Goal: Find specific page/section: Find specific page/section

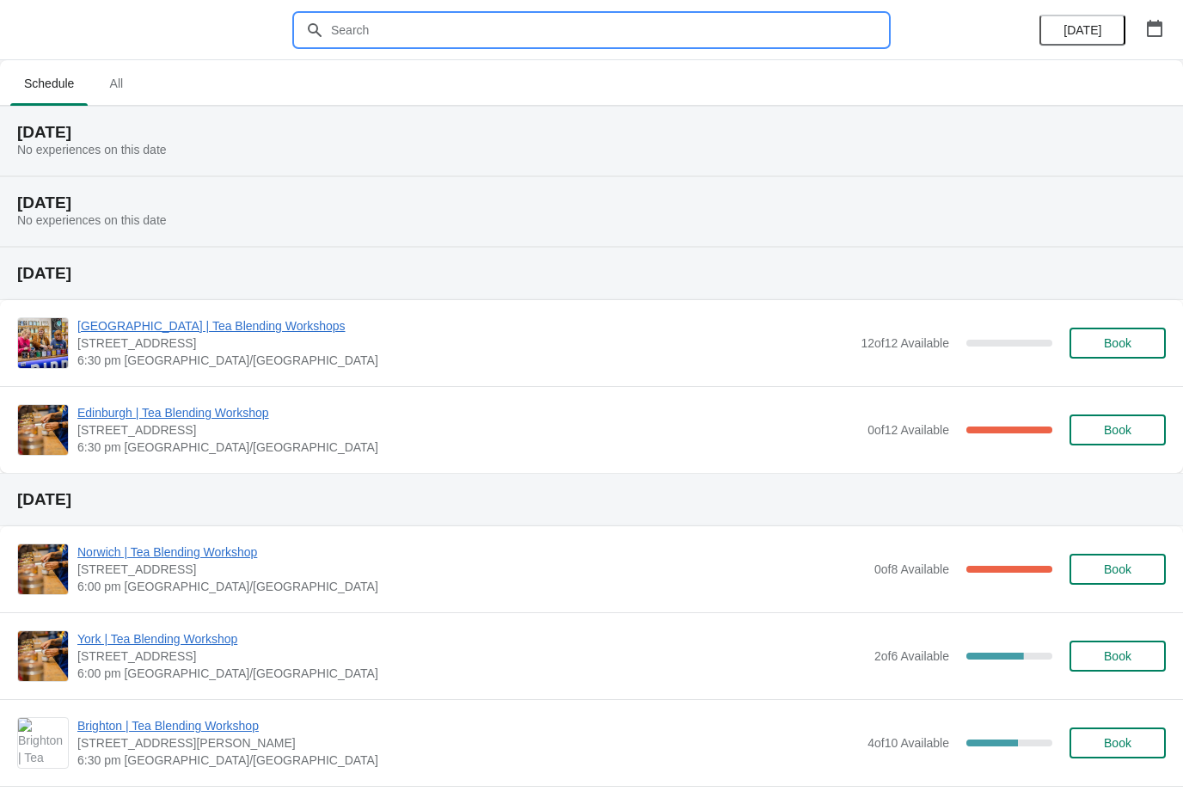
click at [670, 29] on input "text" at bounding box center [608, 30] width 557 height 31
type input "[GEOGRAPHIC_DATA]"
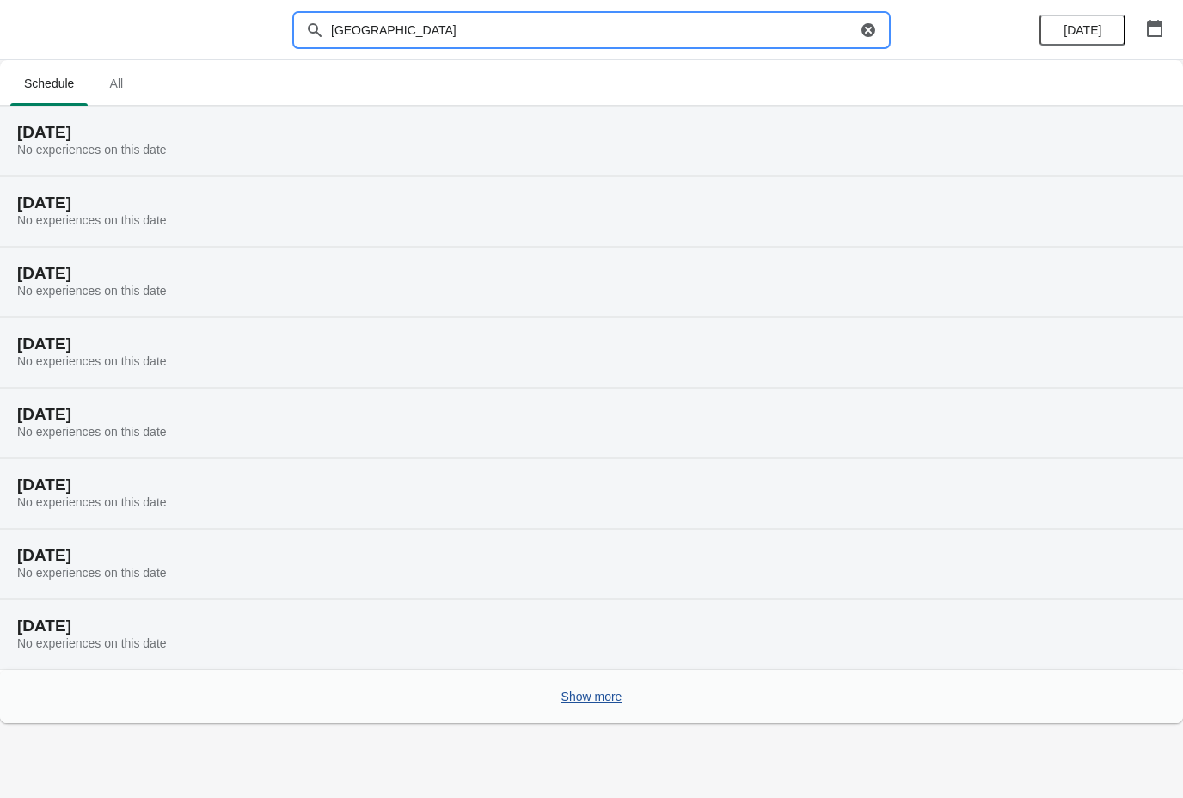
click at [592, 701] on span "Show more" at bounding box center [591, 696] width 61 height 14
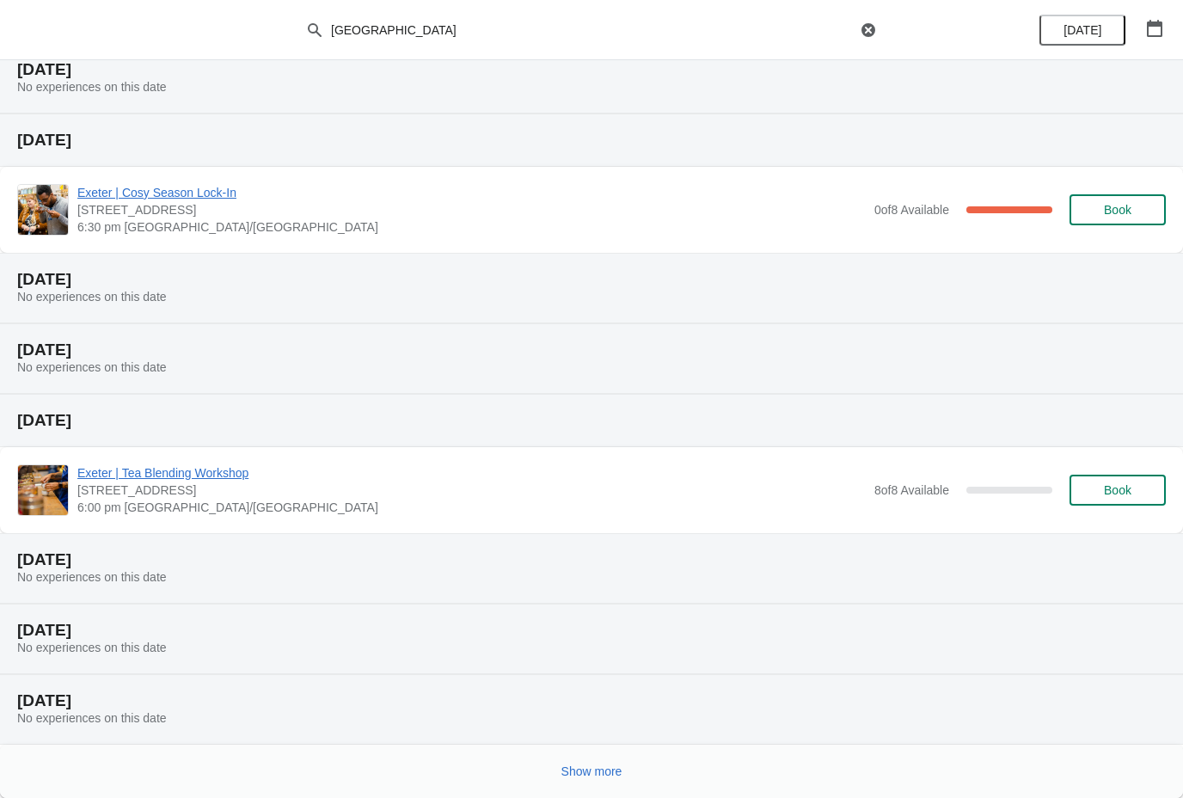
scroll to position [627, 0]
click at [594, 773] on span "Show more" at bounding box center [591, 771] width 61 height 14
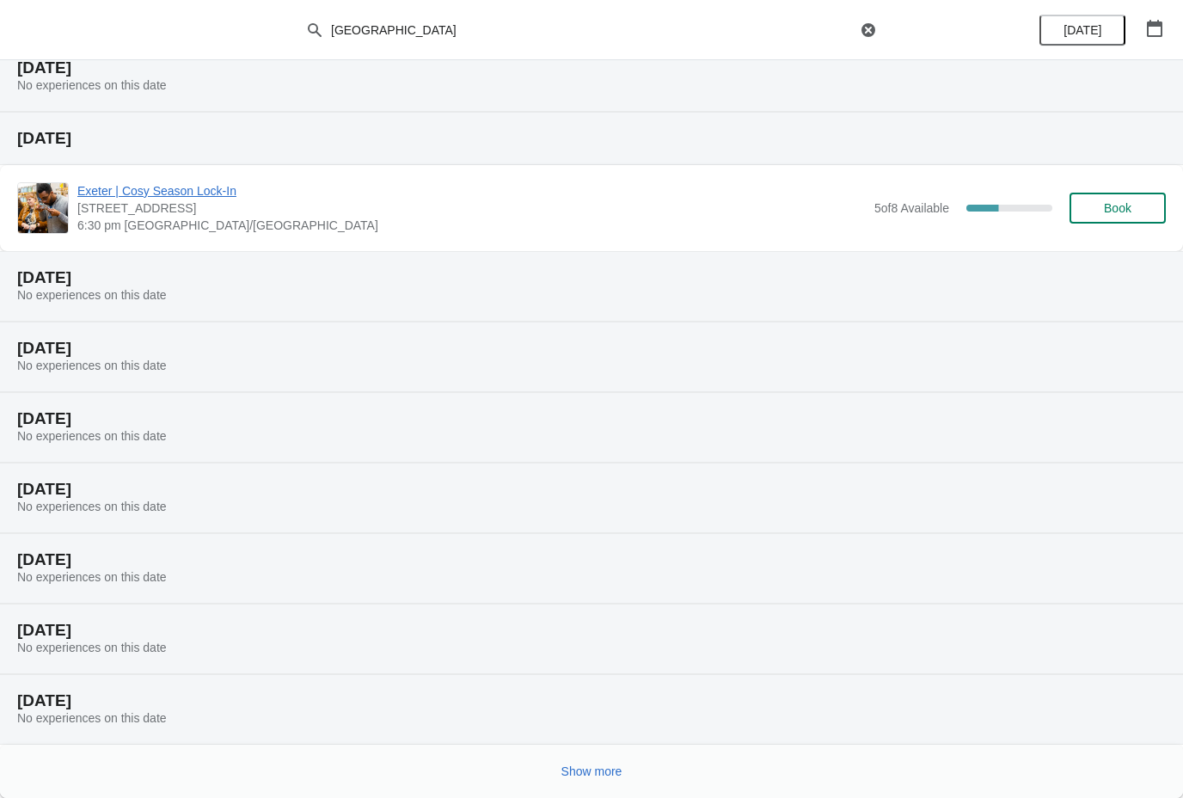
scroll to position [1259, 0]
click at [606, 768] on span "Show more" at bounding box center [591, 771] width 61 height 14
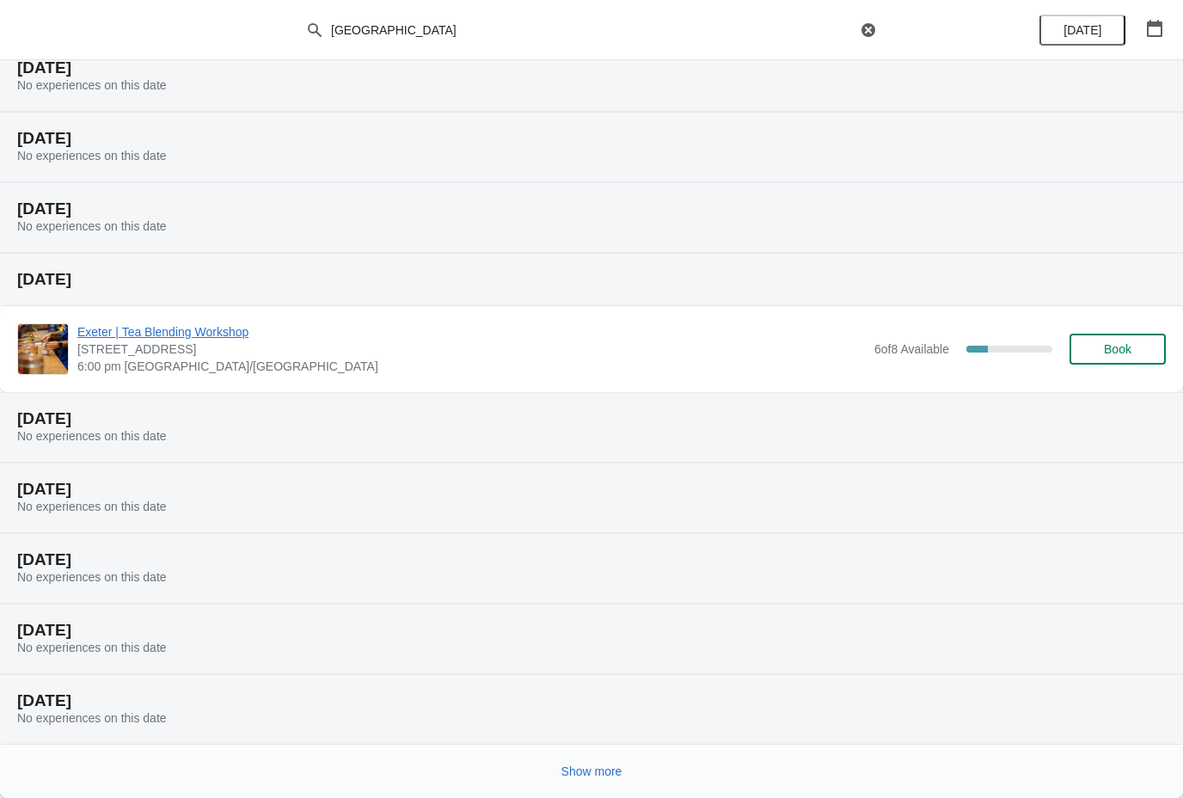
scroll to position [1892, 0]
click at [610, 766] on span "Show more" at bounding box center [591, 771] width 61 height 14
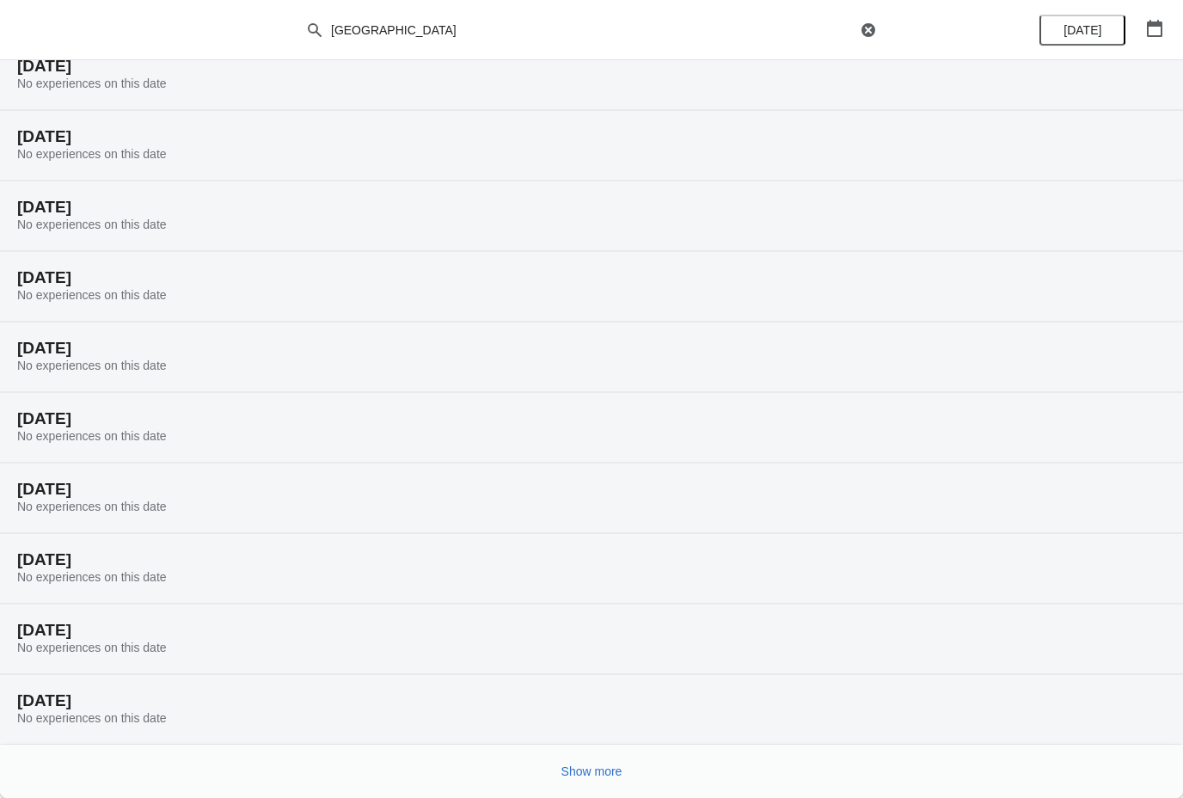
scroll to position [2456, 0]
click at [604, 776] on span "Show more" at bounding box center [591, 771] width 61 height 14
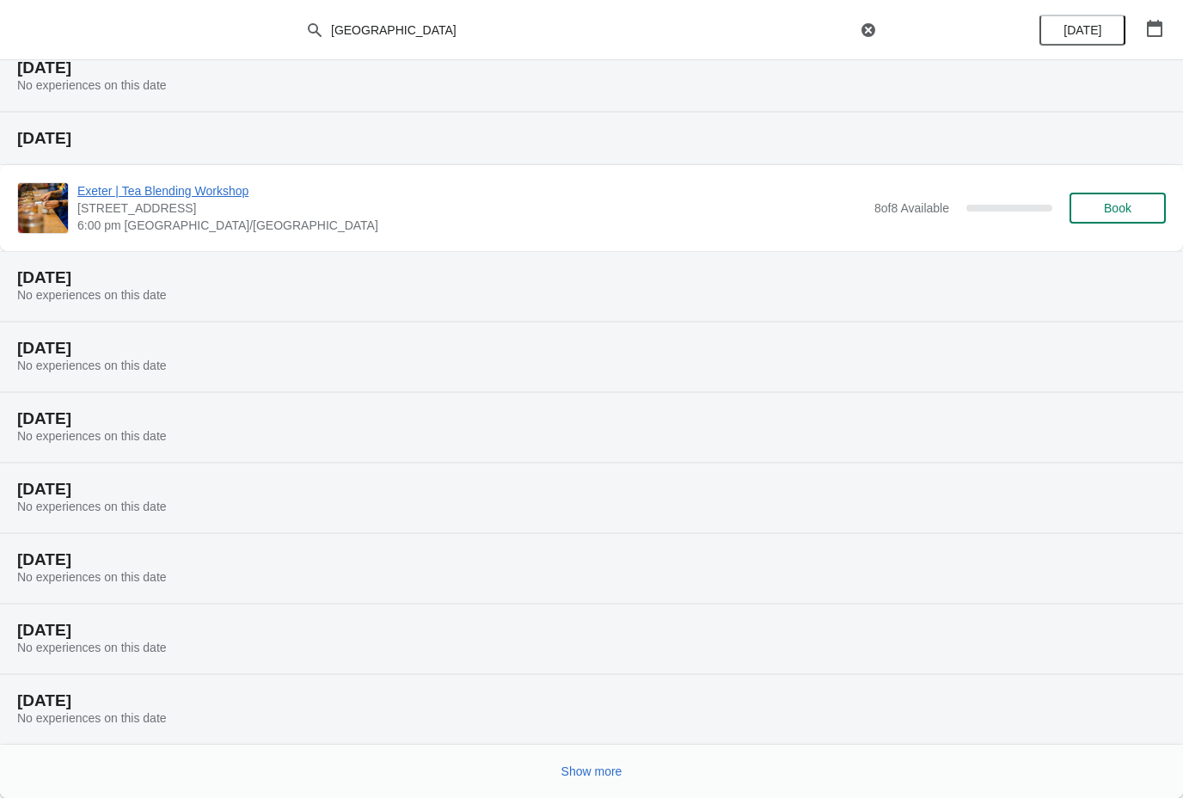
scroll to position [3088, 0]
click at [600, 771] on span "Show more" at bounding box center [591, 771] width 61 height 14
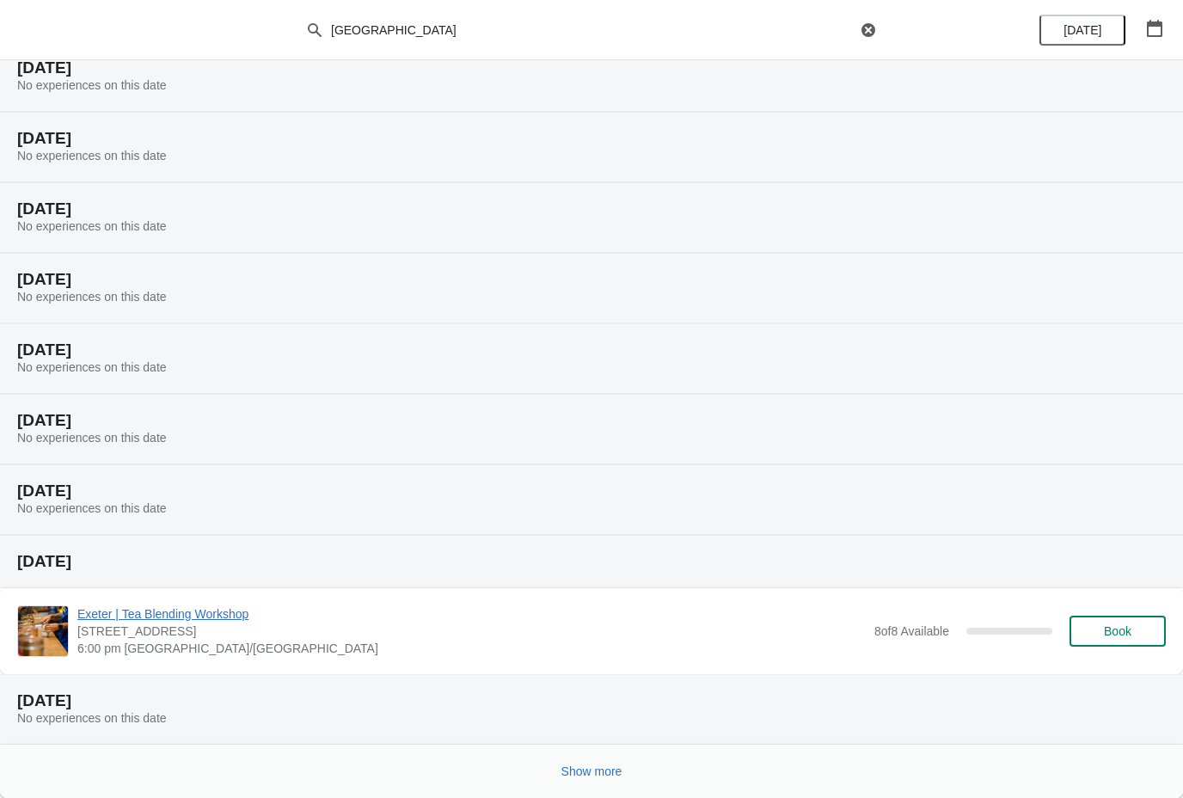
scroll to position [3721, 0]
click at [596, 775] on span "Show more" at bounding box center [591, 771] width 61 height 14
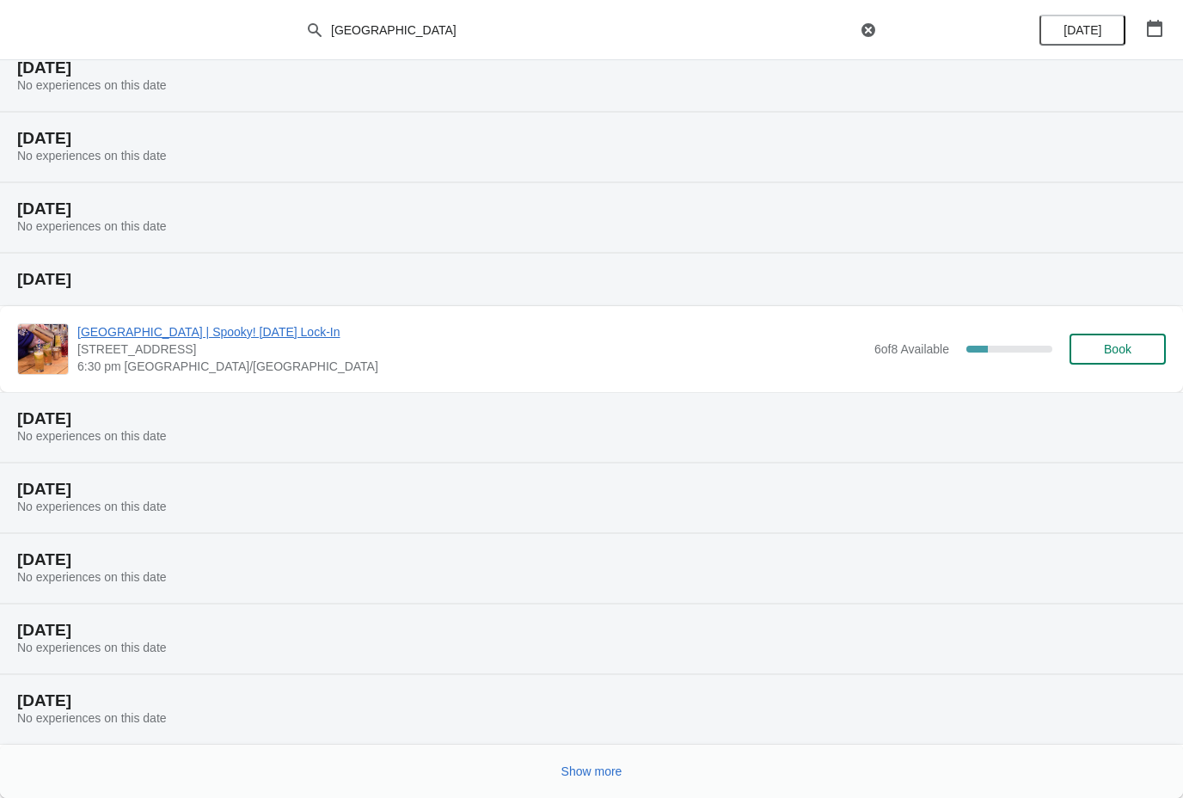
scroll to position [4354, 0]
click at [416, 767] on div "Show more" at bounding box center [584, 764] width 1162 height 33
click at [589, 772] on span "Show more" at bounding box center [591, 771] width 61 height 14
click at [446, 552] on h2 "[DATE]" at bounding box center [591, 559] width 1148 height 17
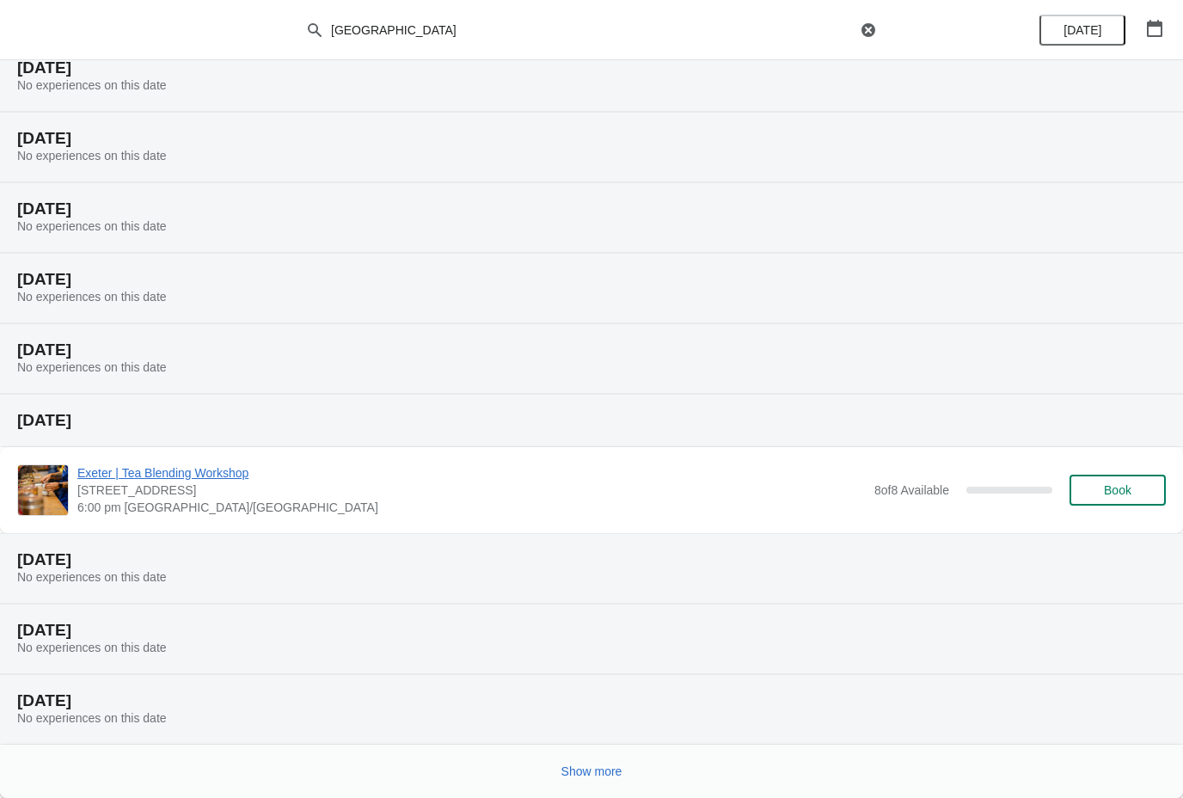
scroll to position [4986, 0]
click at [581, 764] on span "Show more" at bounding box center [591, 771] width 61 height 14
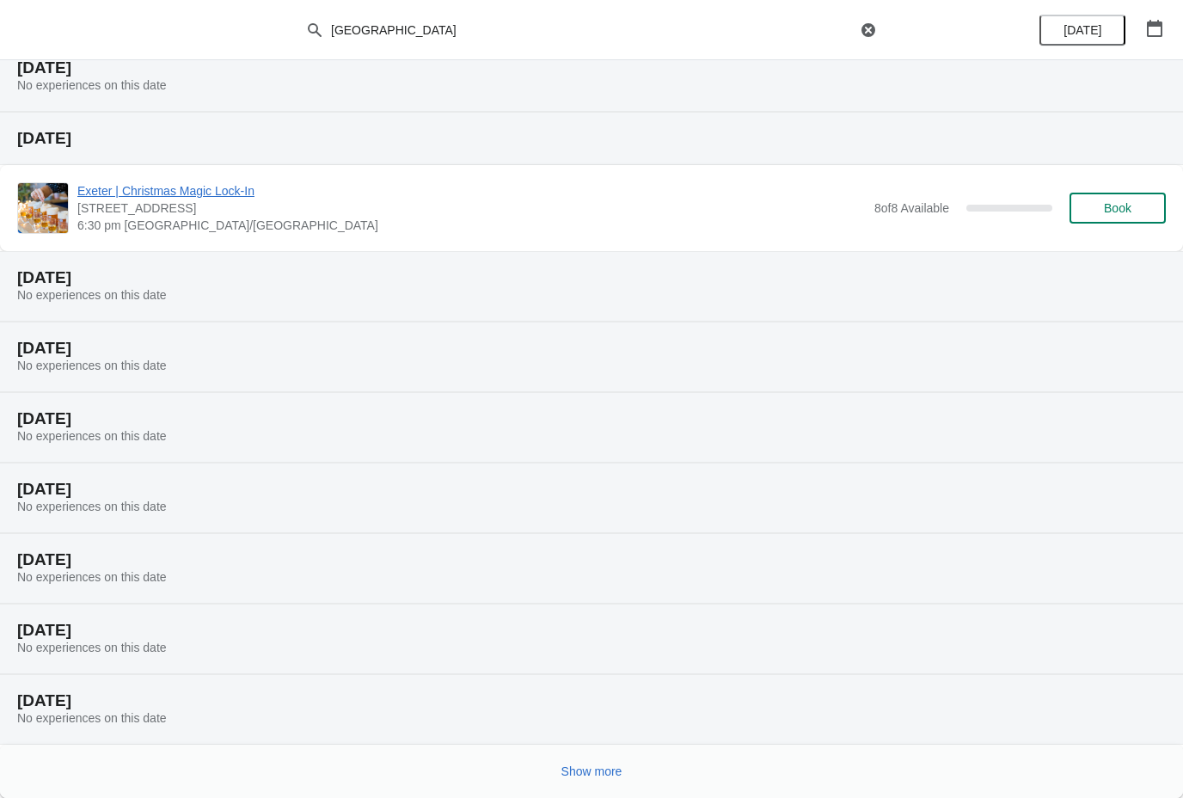
scroll to position [5619, 0]
